Goal: Task Accomplishment & Management: Use online tool/utility

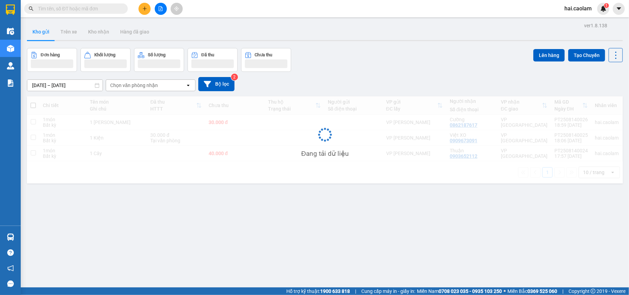
click at [95, 8] on input "text" at bounding box center [78, 9] width 81 height 8
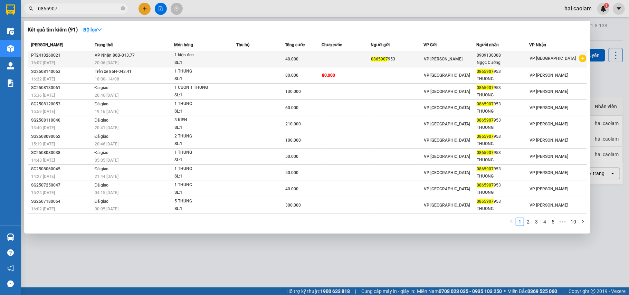
type input "0865907"
click at [157, 57] on td "VP Nhận 86B-013.77 20:06 [DATE]" at bounding box center [133, 59] width 81 height 16
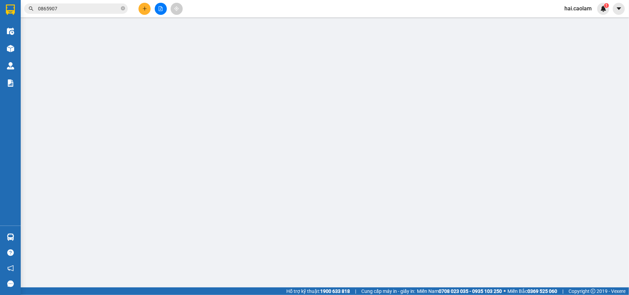
type input "0865907953"
type input "0909130308"
type input "40.000"
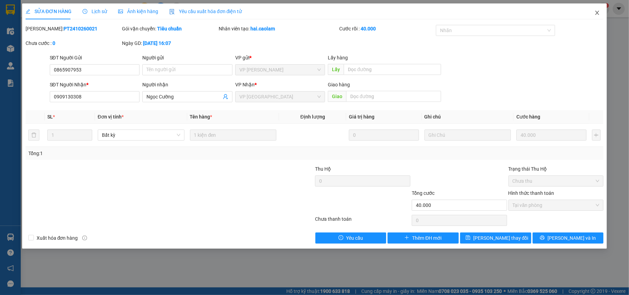
click at [600, 14] on icon "close" at bounding box center [597, 13] width 6 height 6
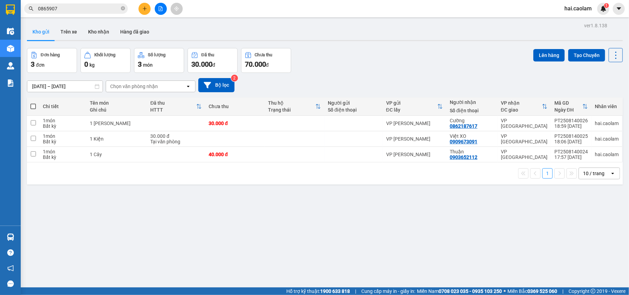
click at [100, 6] on input "0865907" at bounding box center [78, 9] width 81 height 8
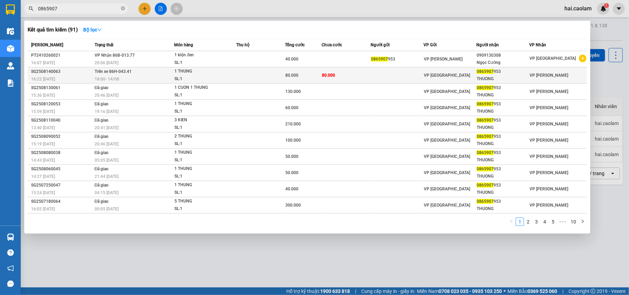
click at [441, 76] on span "VP [GEOGRAPHIC_DATA]" at bounding box center [447, 75] width 46 height 5
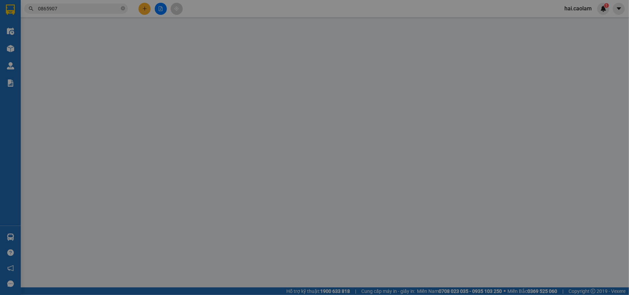
type input "0865907953"
type input "THUONG"
type input "80.000"
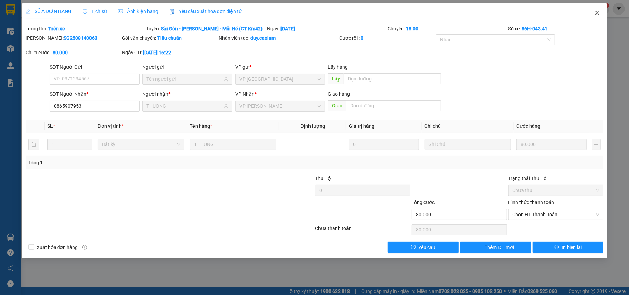
click at [593, 11] on span "Close" at bounding box center [596, 12] width 19 height 19
